Goal: Task Accomplishment & Management: Manage account settings

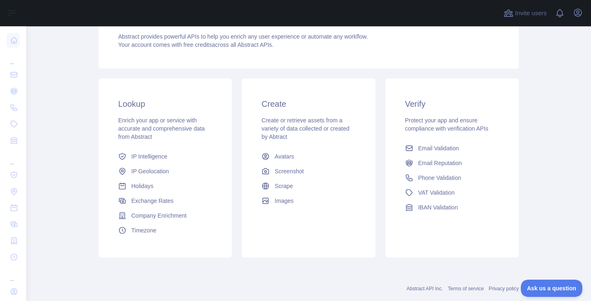
scroll to position [96, 0]
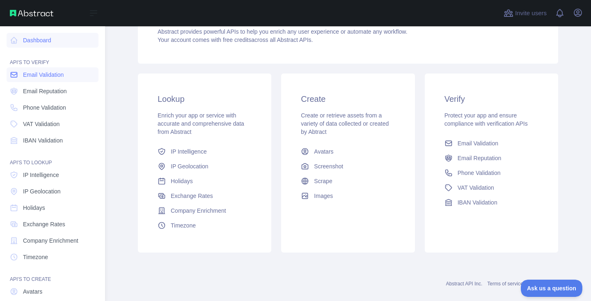
click at [24, 72] on span "Email Validation" at bounding box center [43, 75] width 41 height 8
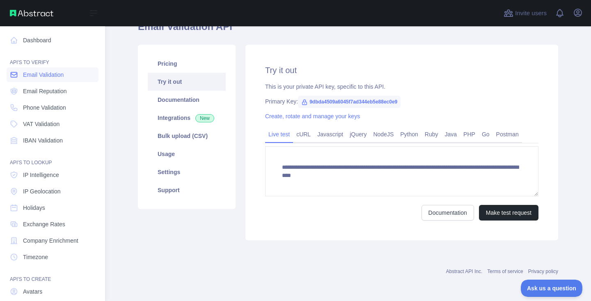
scroll to position [42, 0]
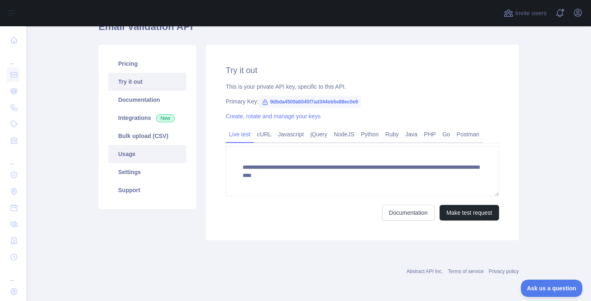
click at [146, 161] on link "Usage" at bounding box center [147, 154] width 78 height 18
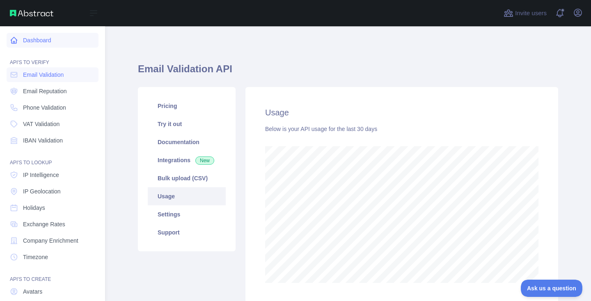
click at [37, 37] on link "Dashboard" at bounding box center [53, 40] width 92 height 15
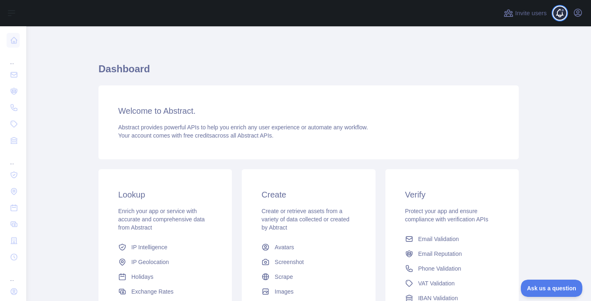
click at [560, 16] on span at bounding box center [563, 13] width 16 height 26
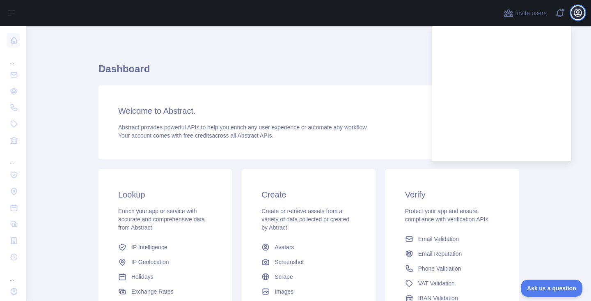
click at [579, 16] on icon "button" at bounding box center [577, 12] width 7 height 7
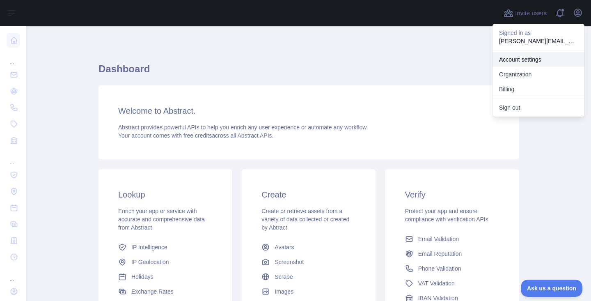
click at [528, 57] on link "Account settings" at bounding box center [538, 59] width 92 height 15
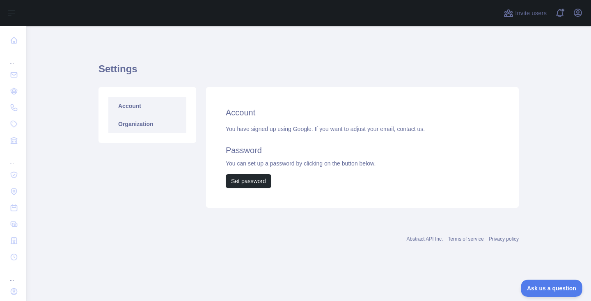
click at [141, 124] on link "Organization" at bounding box center [147, 124] width 78 height 18
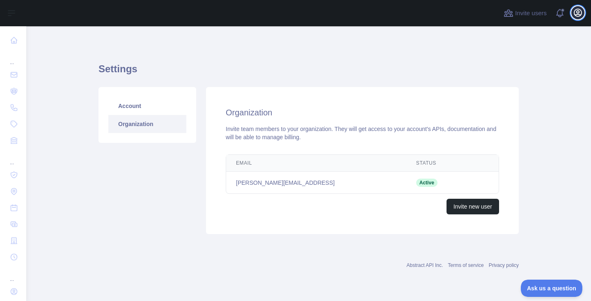
click at [579, 15] on icon "button" at bounding box center [578, 13] width 10 height 10
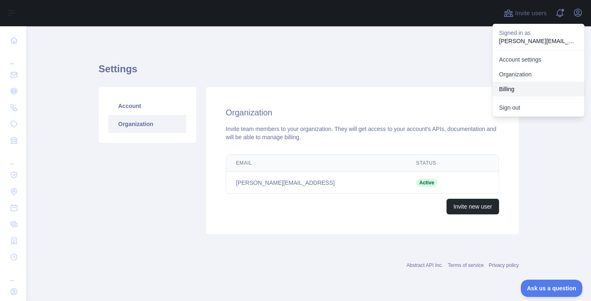
click at [529, 85] on button "Billing" at bounding box center [538, 89] width 92 height 15
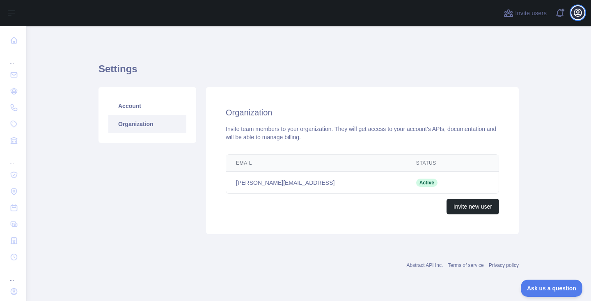
click at [575, 15] on icon "button" at bounding box center [577, 12] width 7 height 7
